Goal: Information Seeking & Learning: Learn about a topic

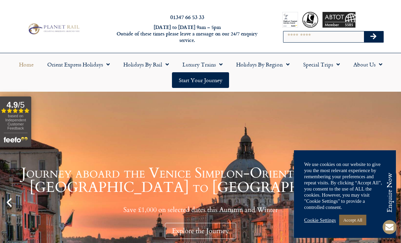
click at [357, 217] on link "Accept All" at bounding box center [353, 219] width 27 height 11
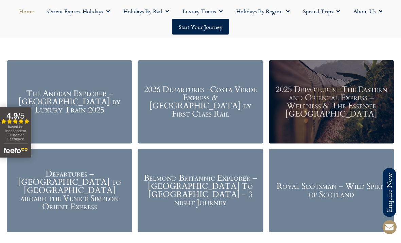
scroll to position [773, 0]
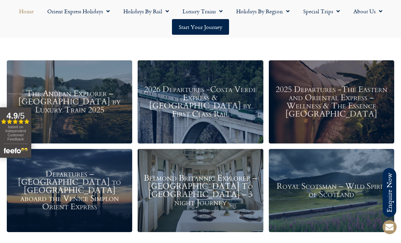
click at [188, 108] on h3 "2026 Departures -Costa Verde Express & Spain by First Class Rail" at bounding box center [200, 101] width 119 height 33
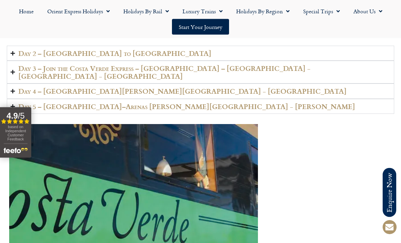
scroll to position [1267, 0]
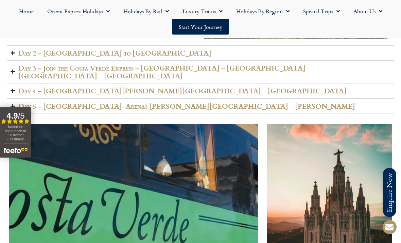
click at [19, 51] on h2 "Day 2 – [GEOGRAPHIC_DATA] to [GEOGRAPHIC_DATA]" at bounding box center [114, 53] width 193 height 8
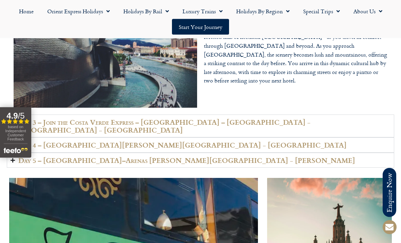
scroll to position [1198, 0]
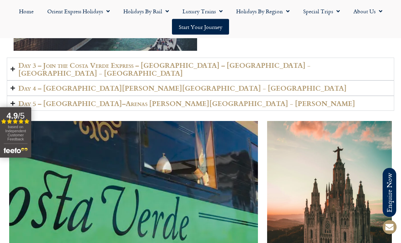
click at [18, 64] on h2 "Day 3 – Join the Costa Verde Express – [GEOGRAPHIC_DATA] – [GEOGRAPHIC_DATA] - …" at bounding box center [204, 69] width 373 height 15
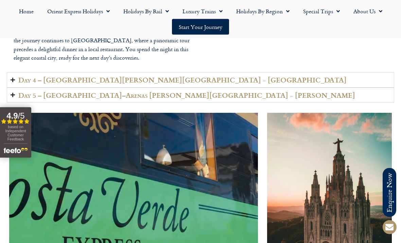
scroll to position [1250, 0]
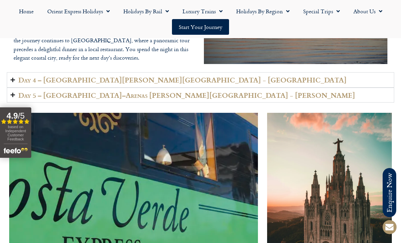
click at [10, 72] on summary "Day 4 – [GEOGRAPHIC_DATA][PERSON_NAME][GEOGRAPHIC_DATA] - [GEOGRAPHIC_DATA]" at bounding box center [201, 79] width 388 height 15
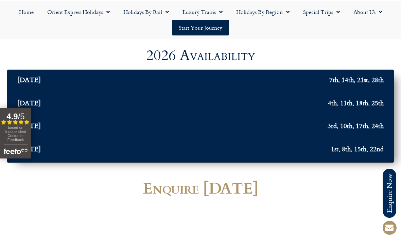
scroll to position [2525, 0]
